Goal: Task Accomplishment & Management: Use online tool/utility

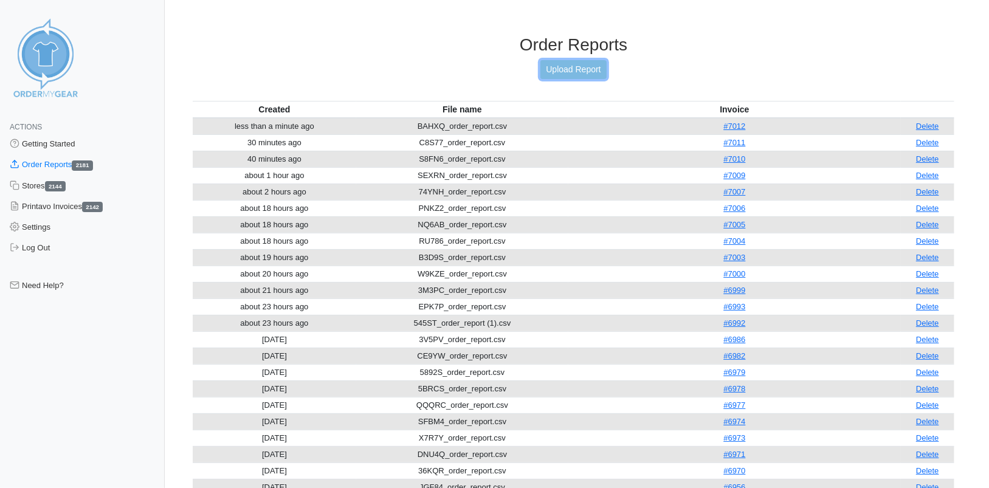
click at [559, 67] on link "Upload Report" at bounding box center [573, 69] width 66 height 19
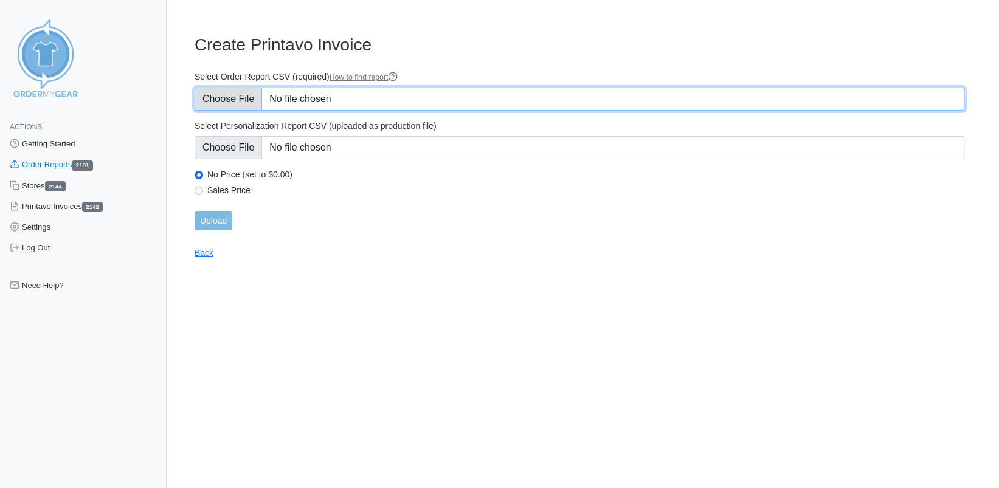
click at [241, 105] on input "Select Order Report CSV (required) How to find report" at bounding box center [580, 99] width 770 height 23
type input "C:\fakepath\R6AUN_order_report.csv"
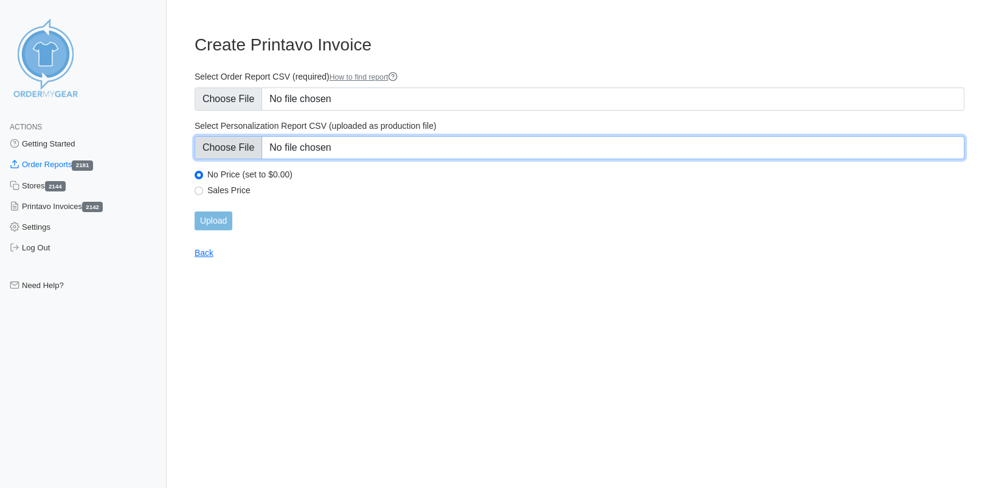
click at [228, 150] on input "Select Personalization Report CSV (uploaded as production file)" at bounding box center [580, 147] width 770 height 23
type input "C:\fakepath\R6AUN_personalization_report.csv"
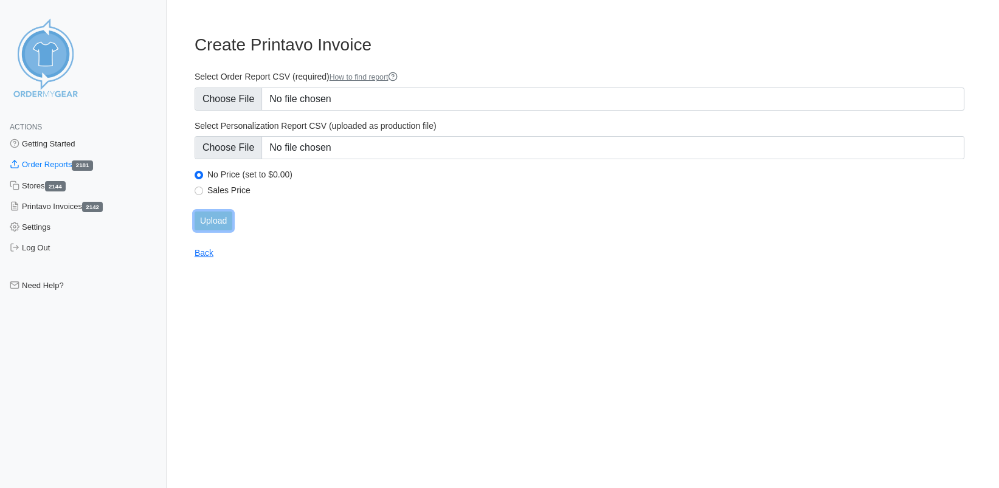
click at [222, 224] on input "Upload" at bounding box center [214, 221] width 38 height 19
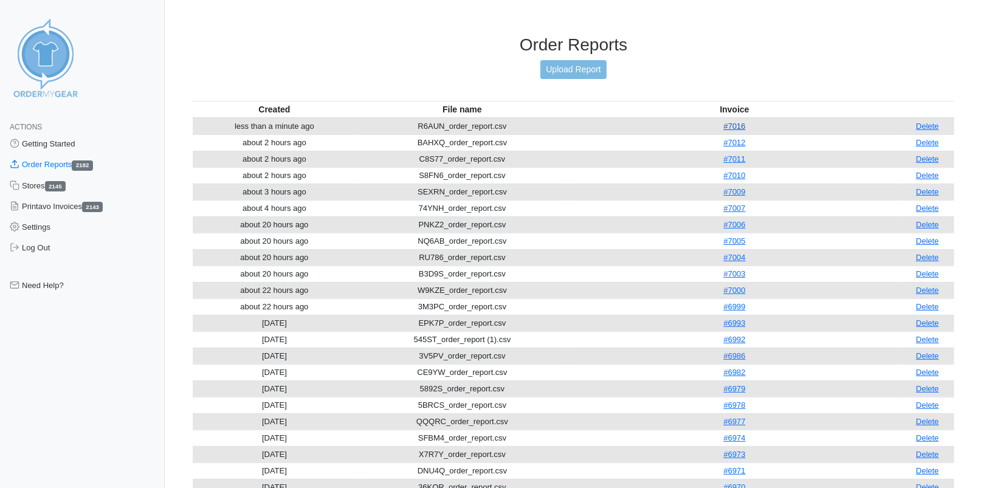
click at [737, 125] on link "#7016" at bounding box center [734, 126] width 22 height 9
click at [554, 68] on link "Upload Report" at bounding box center [573, 69] width 66 height 19
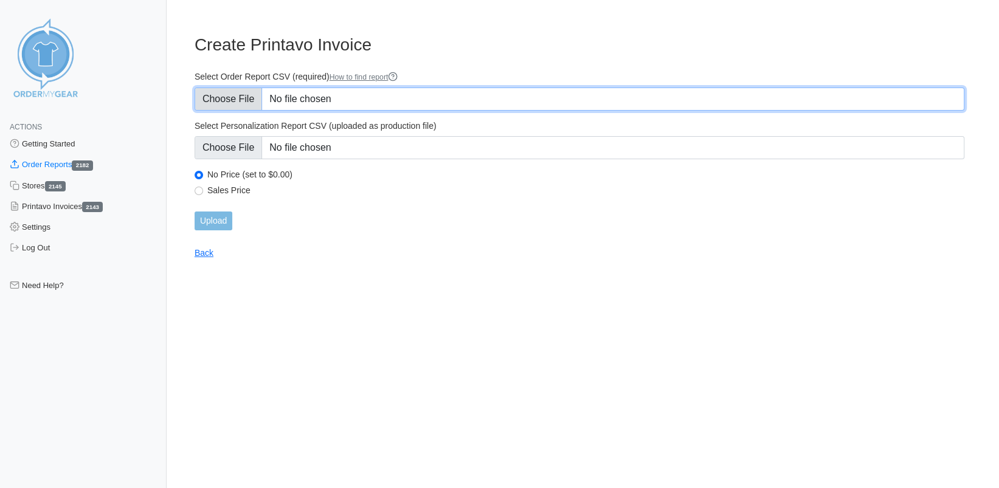
click at [226, 101] on input "Select Order Report CSV (required) How to find report" at bounding box center [580, 99] width 770 height 23
type input "C:\fakepath\UZ4ZE_order_report.csv"
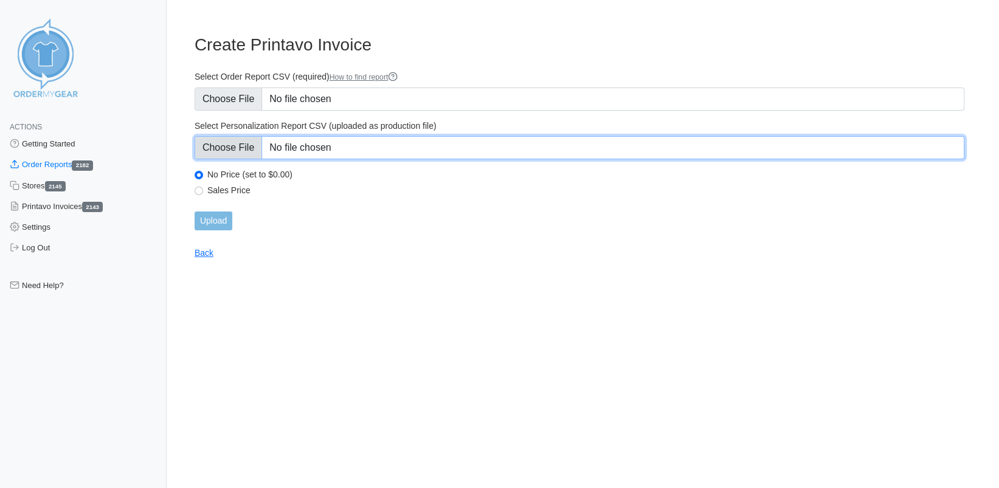
click at [204, 156] on input "Select Personalization Report CSV (uploaded as production file)" at bounding box center [580, 147] width 770 height 23
type input "C:\fakepath\UZ4ZE_personalization_report.csv"
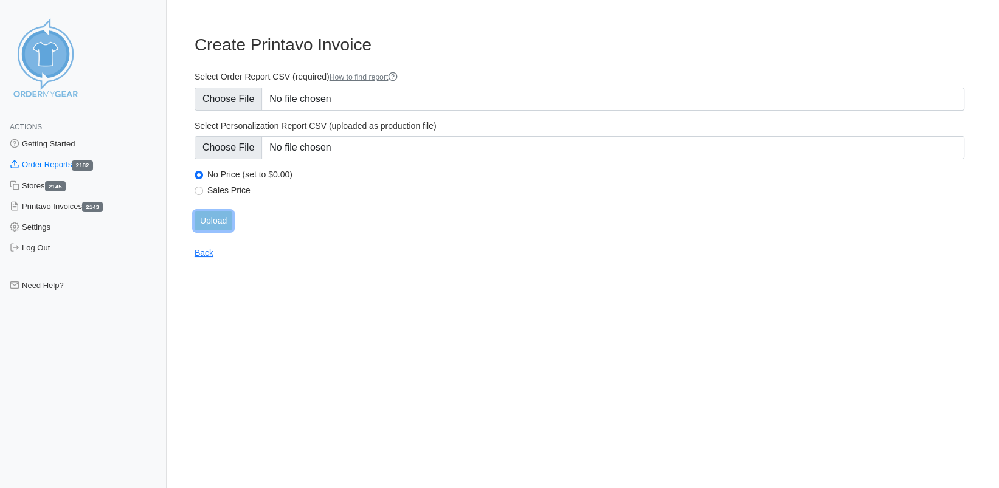
click at [208, 223] on input "Upload" at bounding box center [214, 221] width 38 height 19
